Goal: Transaction & Acquisition: Purchase product/service

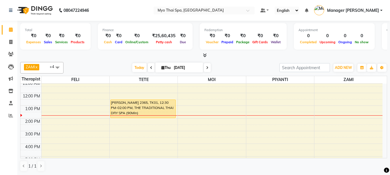
scroll to position [29, 0]
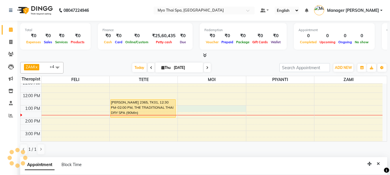
select select "85116"
select select "tentative"
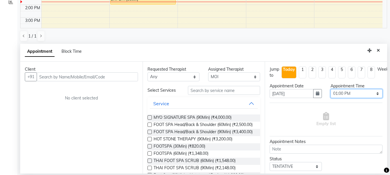
click at [340, 95] on select "Select 10:00 AM 10:15 AM 10:30 AM 10:45 AM 11:00 AM 11:15 AM 11:30 AM 11:45 AM …" at bounding box center [356, 93] width 52 height 9
select select "840"
click at [330, 89] on select "Select 10:00 AM 10:15 AM 10:30 AM 10:45 AM 11:00 AM 11:15 AM 11:30 AM 11:45 AM …" at bounding box center [356, 93] width 52 height 9
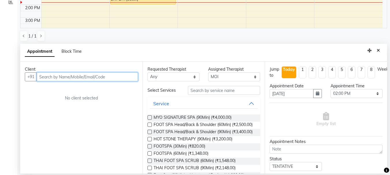
drag, startPoint x: 104, startPoint y: 76, endPoint x: 115, endPoint y: 77, distance: 10.7
click at [106, 76] on input "text" at bounding box center [87, 76] width 101 height 9
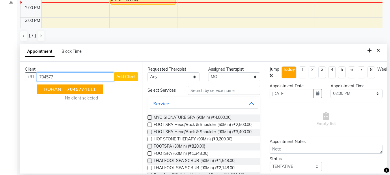
click at [64, 91] on span "ROHAN .." at bounding box center [54, 89] width 20 height 6
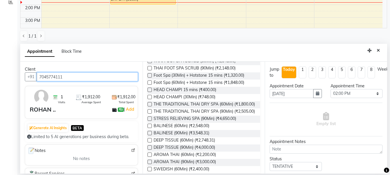
scroll to position [115, 0]
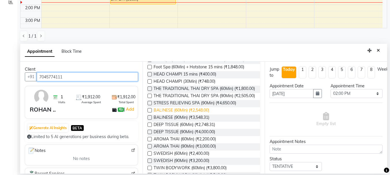
type input "7045774111"
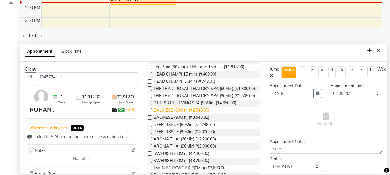
click at [190, 114] on span "BALINESE (60Min) (₹2,548.00)" at bounding box center [181, 110] width 56 height 7
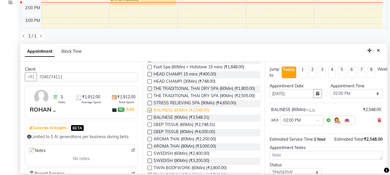
checkbox input "false"
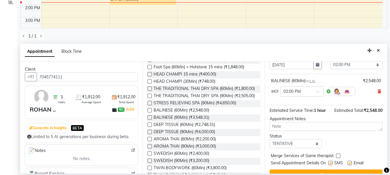
scroll to position [44, 0]
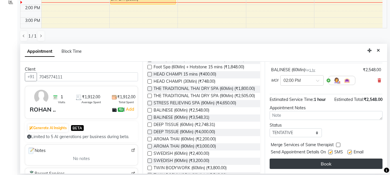
click at [329, 159] on button "Book" at bounding box center [325, 164] width 113 height 10
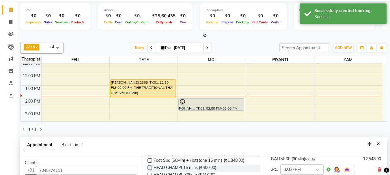
scroll to position [0, 0]
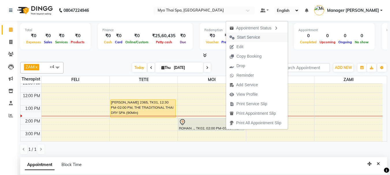
click at [251, 37] on span "Start Service" at bounding box center [248, 37] width 23 height 6
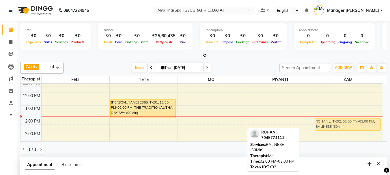
drag, startPoint x: 212, startPoint y: 121, endPoint x: 345, endPoint y: 120, distance: 132.4
click at [345, 120] on tr "[PERSON_NAME] 2365, TK01, 12:30 PM-02:00 PM, THE TRADITIONAL THAI DRY SPA (90Mi…" at bounding box center [201, 143] width 362 height 177
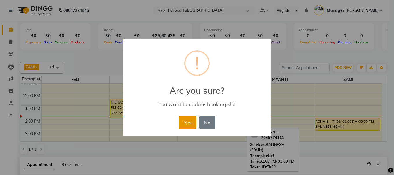
click at [189, 122] on button "Yes" at bounding box center [188, 122] width 18 height 13
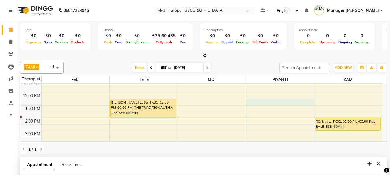
click at [255, 105] on div "9:00 AM 10:00 AM 11:00 AM 12:00 PM 1:00 PM 2:00 PM 3:00 PM 4:00 PM 5:00 PM 6:00…" at bounding box center [201, 143] width 362 height 177
select select "67001"
select select "tentative"
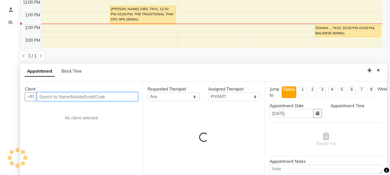
select select "750"
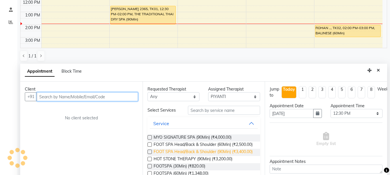
scroll to position [113, 0]
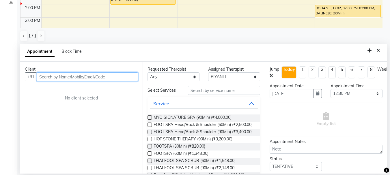
click at [92, 77] on input "text" at bounding box center [87, 76] width 101 height 9
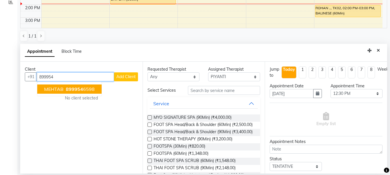
click at [62, 93] on button "MEHTAB 899954 6598" at bounding box center [69, 88] width 64 height 9
type input "8999546598"
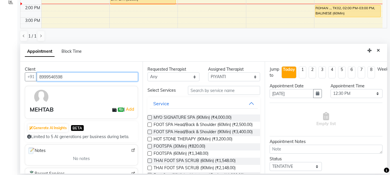
click at [70, 78] on input "8999546598" at bounding box center [87, 76] width 101 height 9
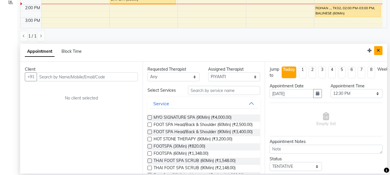
click at [377, 52] on icon "Close" at bounding box center [377, 50] width 3 height 4
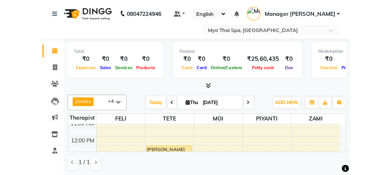
scroll to position [0, 0]
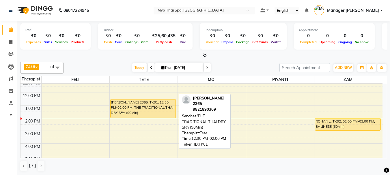
click at [156, 111] on div "[PERSON_NAME] 2365, TK01, 12:30 PM-02:00 PM, THE TRADITIONAL THAI DRY SPA (90Mi…" at bounding box center [142, 108] width 65 height 18
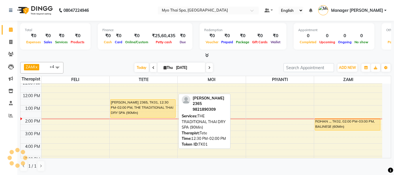
select select "1"
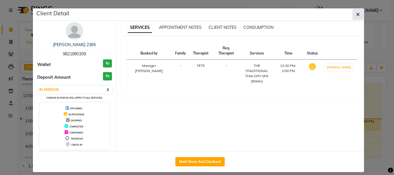
click at [356, 16] on icon "button" at bounding box center [357, 14] width 3 height 5
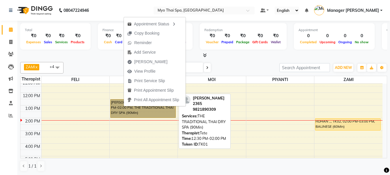
click at [129, 108] on link "[PERSON_NAME] 2365, TK01, 12:30 PM-02:00 PM, THE TRADITIONAL THAI DRY SPA (90Mi…" at bounding box center [143, 108] width 66 height 19
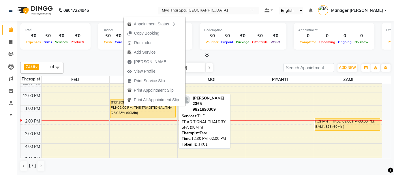
select select "1"
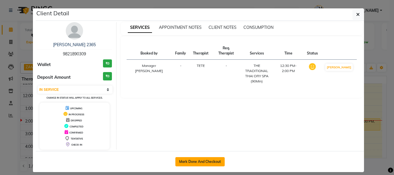
click at [195, 163] on button "Mark Done And Checkout" at bounding box center [199, 161] width 49 height 9
select select "service"
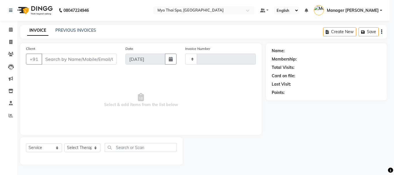
type input "1379"
select select "5086"
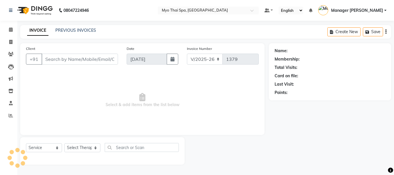
type input "9821890309"
select select "31939"
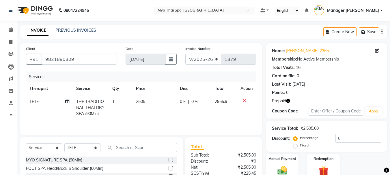
scroll to position [62, 0]
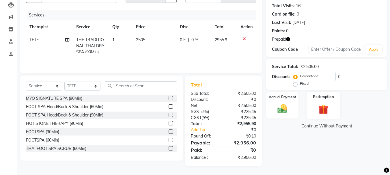
click at [327, 107] on img at bounding box center [323, 109] width 16 height 12
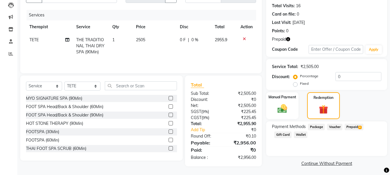
click at [360, 129] on span "4" at bounding box center [359, 127] width 3 height 3
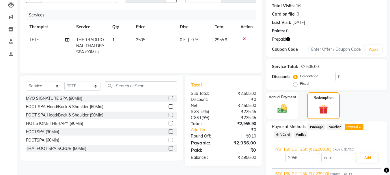
scroll to position [116, 0]
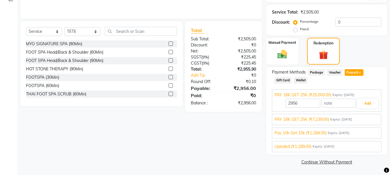
click at [303, 123] on div "PAY 16K GET 25K (₹7,239.00) Expiry: [DATE] 2956 Add" at bounding box center [326, 119] width 109 height 11
click at [303, 121] on span "PAY 16K GET 25K (₹7,239.00)" at bounding box center [301, 120] width 55 height 6
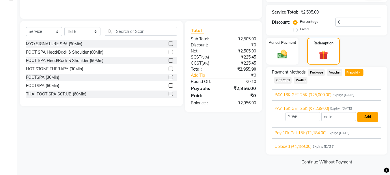
click at [375, 117] on button "Add" at bounding box center [367, 117] width 21 height 10
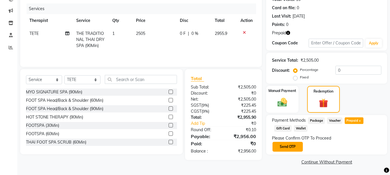
click at [283, 147] on button "Send OTP" at bounding box center [287, 147] width 30 height 10
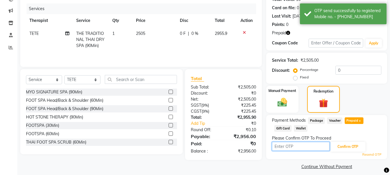
click at [309, 145] on input "text" at bounding box center [301, 146] width 58 height 9
type input "1080"
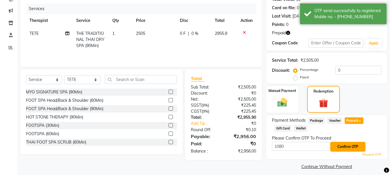
click at [346, 151] on button "Confirm OTP" at bounding box center [347, 147] width 35 height 10
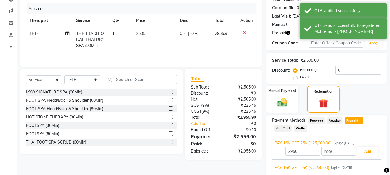
scroll to position [116, 0]
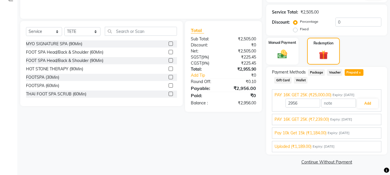
click at [309, 119] on span "PAY 16K GET 25K (₹7,239.00)" at bounding box center [301, 120] width 55 height 6
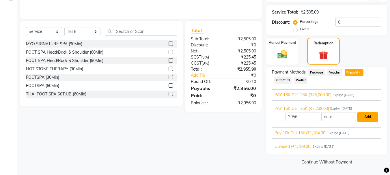
click at [374, 117] on button "Add" at bounding box center [367, 117] width 21 height 10
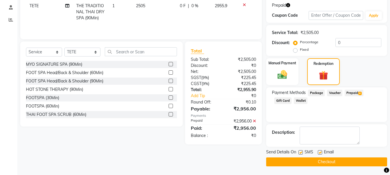
scroll to position [96, 0]
click at [312, 162] on button "Checkout" at bounding box center [326, 161] width 121 height 9
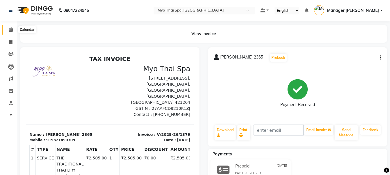
click at [7, 28] on span at bounding box center [11, 30] width 10 height 7
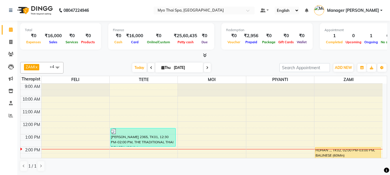
scroll to position [29, 0]
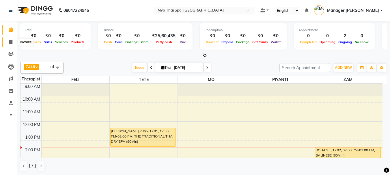
click at [13, 40] on span at bounding box center [11, 42] width 10 height 7
select select "5086"
select select "service"
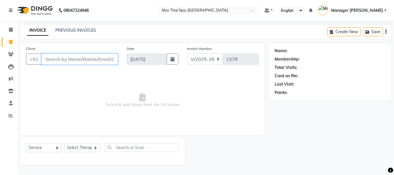
click at [91, 58] on input "Client" at bounding box center [80, 59] width 76 height 11
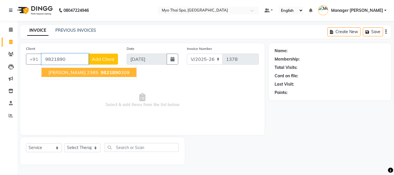
click at [85, 73] on span "[PERSON_NAME] 2365" at bounding box center [73, 73] width 50 height 6
type input "9821890309"
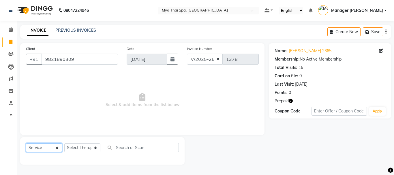
click at [37, 149] on select "Select Service Product Membership Package Voucher Prepaid Gift Card" at bounding box center [44, 147] width 36 height 9
select select "P"
click at [26, 143] on select "Select Service Product Membership Package Voucher Prepaid Gift Card" at bounding box center [44, 147] width 36 height 9
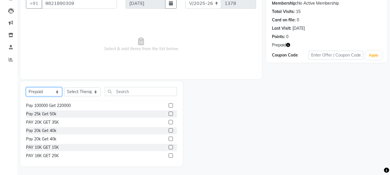
scroll to position [58, 0]
click at [168, 155] on label at bounding box center [170, 155] width 4 height 4
click at [168, 155] on input "checkbox" at bounding box center [170, 155] width 4 height 4
checkbox input "false"
click at [91, 93] on select "Select Therapist FELI LUMI MAMI Manager Amung Manager Yesha MOI PIYANTI TETE ZA…" at bounding box center [82, 91] width 36 height 9
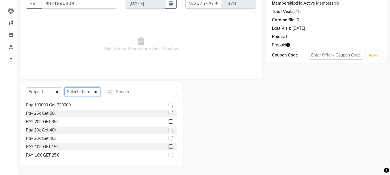
select select "35129"
click at [64, 87] on select "Select Therapist FELI LUMI MAMI Manager Amung Manager Yesha MOI PIYANTI TETE ZA…" at bounding box center [82, 91] width 36 height 9
click at [168, 155] on label at bounding box center [170, 155] width 4 height 4
click at [168, 155] on input "checkbox" at bounding box center [170, 155] width 4 height 4
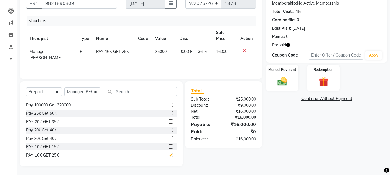
checkbox input "false"
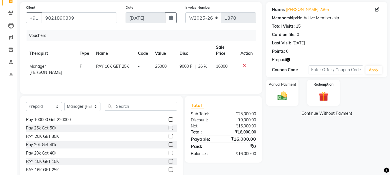
scroll to position [27, 0]
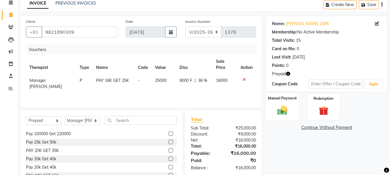
click at [293, 105] on div "Manual Payment" at bounding box center [282, 106] width 34 height 27
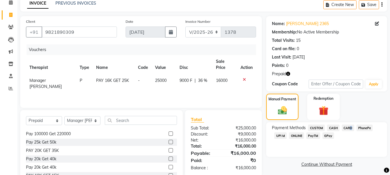
click at [348, 128] on span "CARD" at bounding box center [347, 128] width 12 height 7
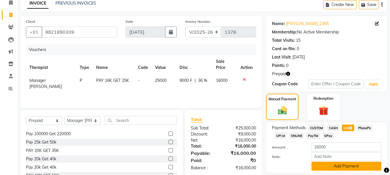
click at [362, 166] on button "Add Payment" at bounding box center [346, 166] width 70 height 9
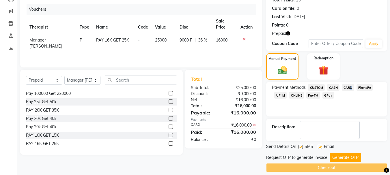
scroll to position [73, 0]
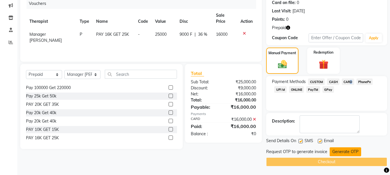
click at [341, 152] on button "Generate OTP" at bounding box center [344, 151] width 31 height 9
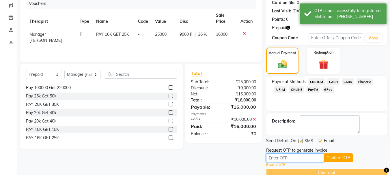
click at [298, 159] on input "text" at bounding box center [295, 157] width 58 height 9
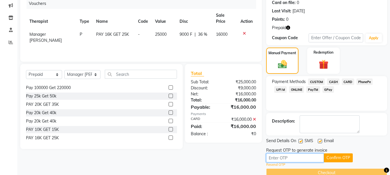
click at [298, 159] on input "text" at bounding box center [295, 157] width 58 height 9
type input "1080"
click at [334, 157] on button "Confirm OTP" at bounding box center [338, 157] width 29 height 9
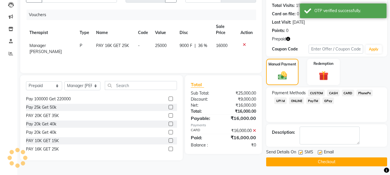
scroll to position [62, 0]
click at [297, 160] on button "Checkout" at bounding box center [326, 161] width 121 height 9
